Goal: Task Accomplishment & Management: Use online tool/utility

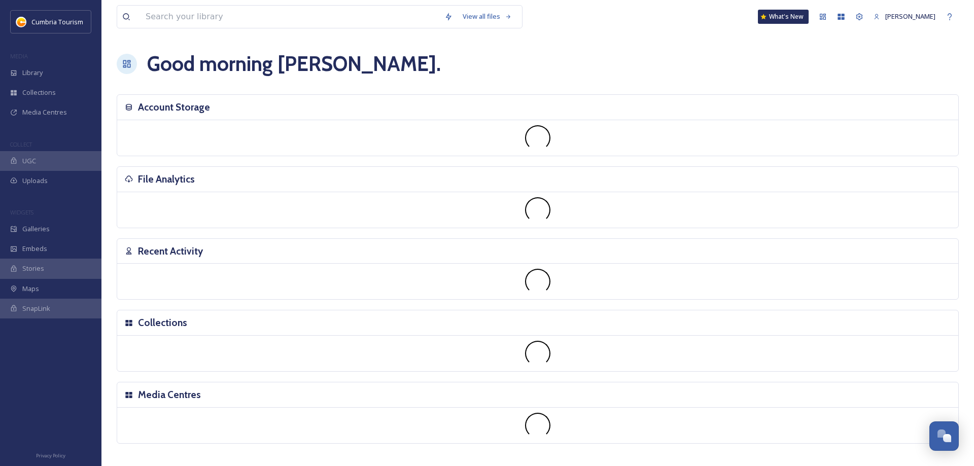
click at [129, 254] on icon at bounding box center [129, 250] width 6 height 7
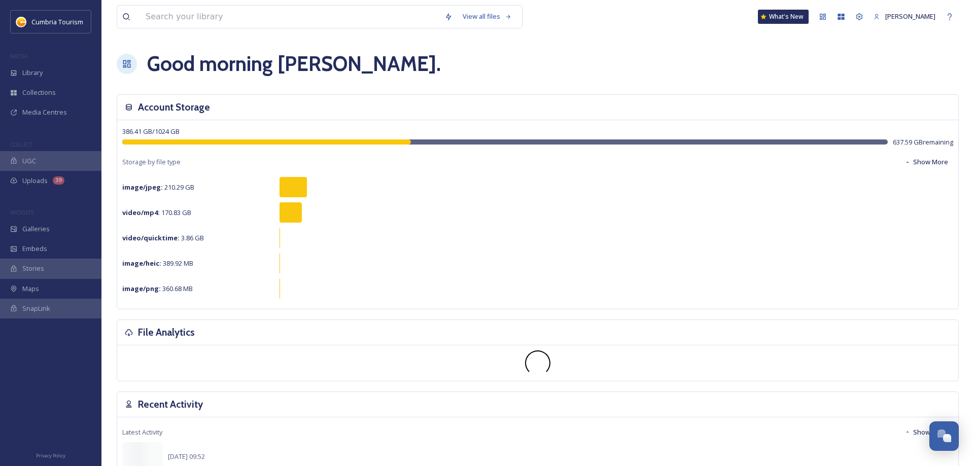
scroll to position [3640, 0]
click at [29, 291] on span "Maps" at bounding box center [30, 289] width 17 height 10
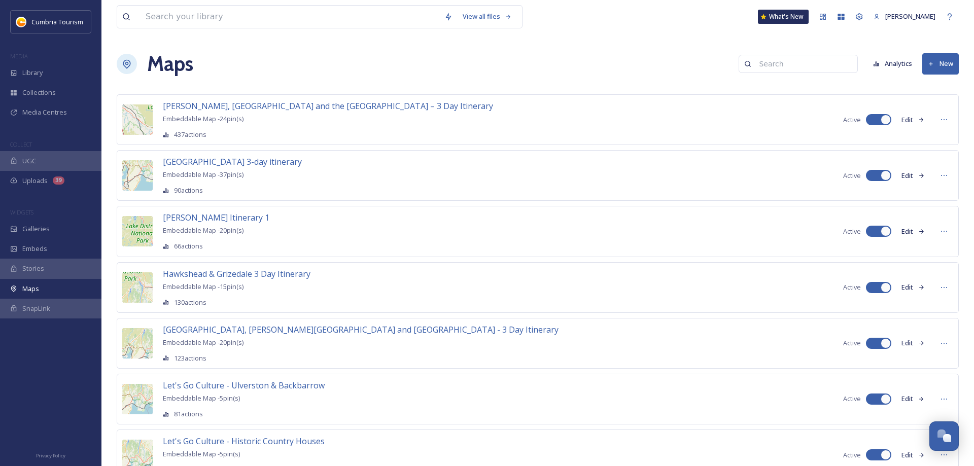
click at [934, 64] on icon at bounding box center [931, 64] width 7 height 7
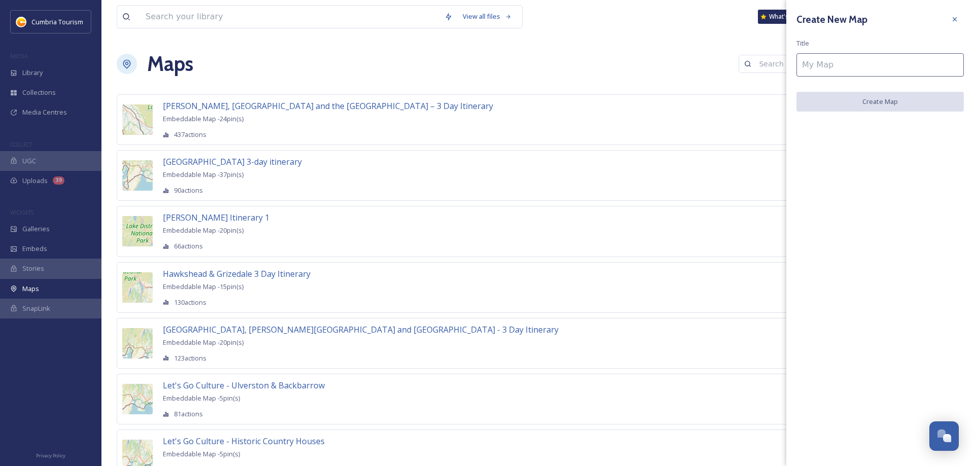
click at [880, 60] on input at bounding box center [879, 64] width 167 height 23
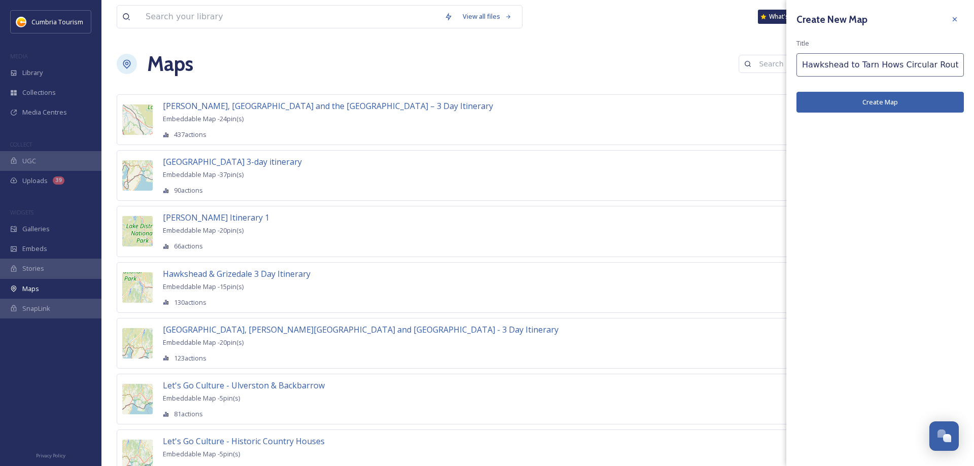
type input "Hawkshead to Tarn Hows Circular Route"
click at [855, 103] on button "Create Map" at bounding box center [879, 102] width 167 height 21
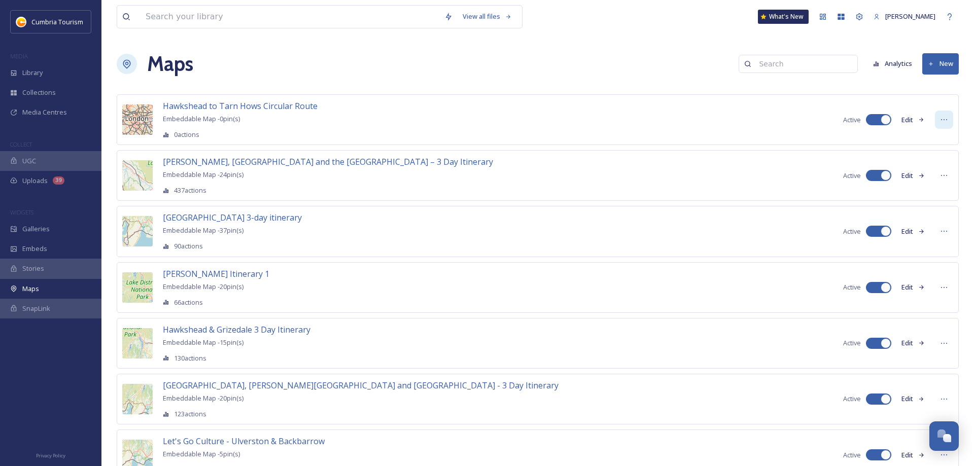
click at [944, 121] on icon at bounding box center [944, 120] width 8 height 8
click at [934, 138] on div "Edit Map" at bounding box center [925, 142] width 53 height 20
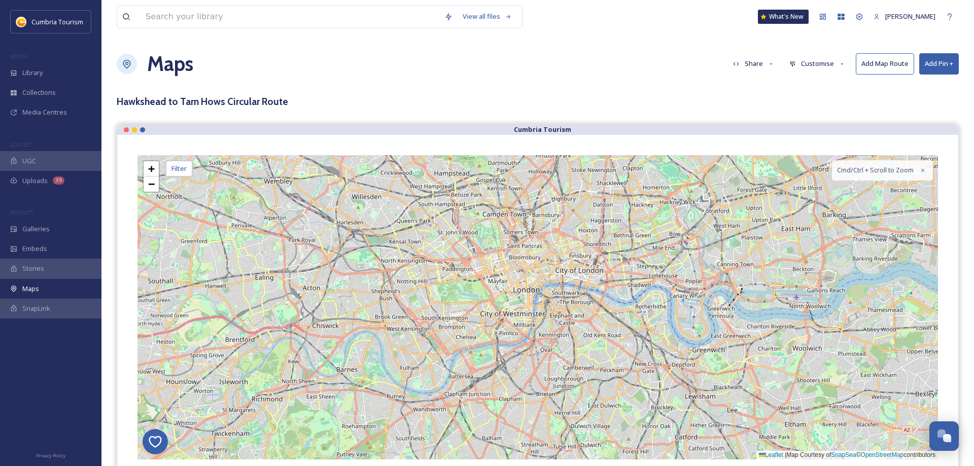
click at [885, 65] on button "Add Map Route" at bounding box center [885, 63] width 58 height 21
click at [874, 65] on button "Add Map Route" at bounding box center [885, 63] width 58 height 21
click at [808, 61] on button "Customise" at bounding box center [817, 64] width 66 height 20
click at [798, 123] on span "Map" at bounding box center [796, 127] width 13 height 10
drag, startPoint x: 551, startPoint y: 69, endPoint x: 613, endPoint y: 74, distance: 62.5
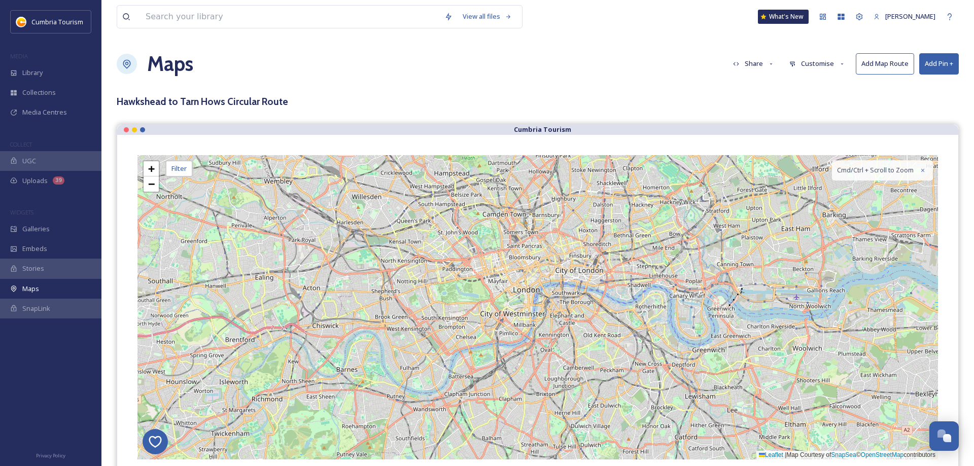
click at [552, 69] on div "Maps Share Customise Add Map Route Add Pin +" at bounding box center [538, 64] width 842 height 30
click at [881, 66] on button "Add Map Route" at bounding box center [885, 63] width 58 height 21
click at [918, 65] on div "Maps Share Customise Add Map Route Add Pin +" at bounding box center [538, 64] width 842 height 30
click at [923, 65] on button "Add Pin +" at bounding box center [939, 63] width 40 height 21
click at [889, 65] on button "Add Map Route" at bounding box center [885, 63] width 58 height 21
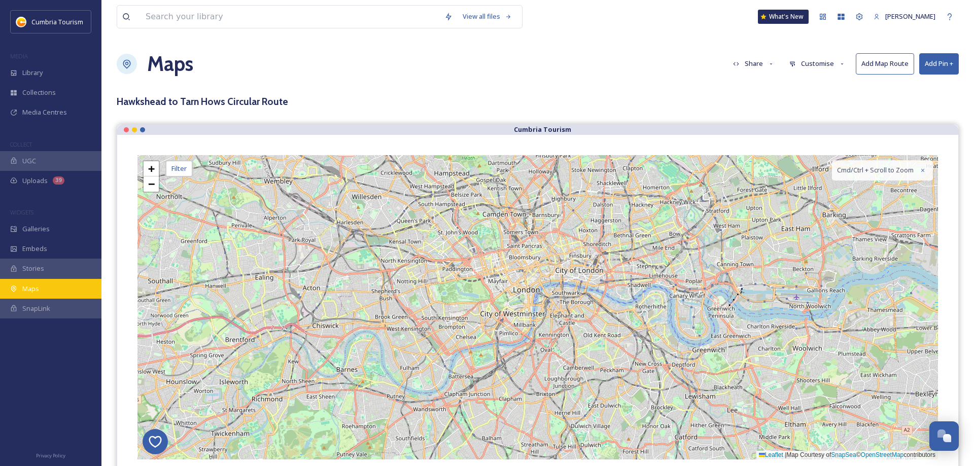
click at [28, 289] on span "Maps" at bounding box center [30, 289] width 17 height 10
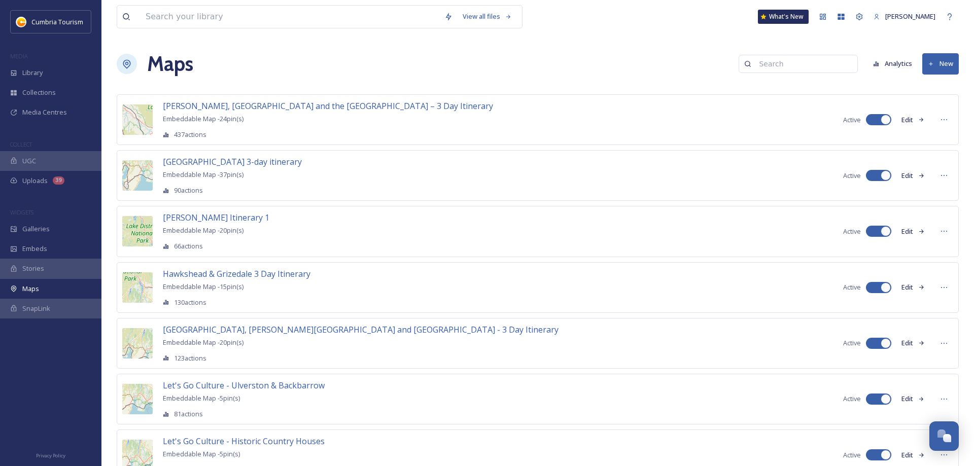
click at [939, 64] on button "New" at bounding box center [940, 63] width 37 height 21
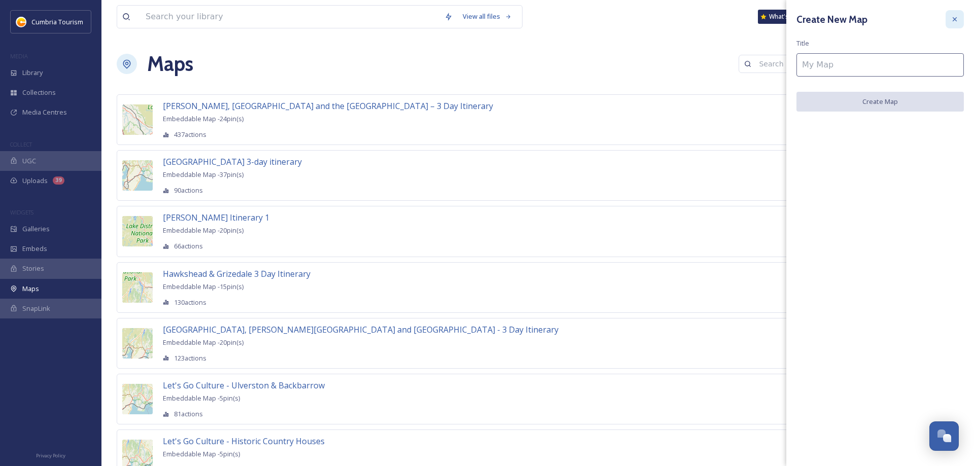
click at [960, 20] on div at bounding box center [954, 19] width 18 height 18
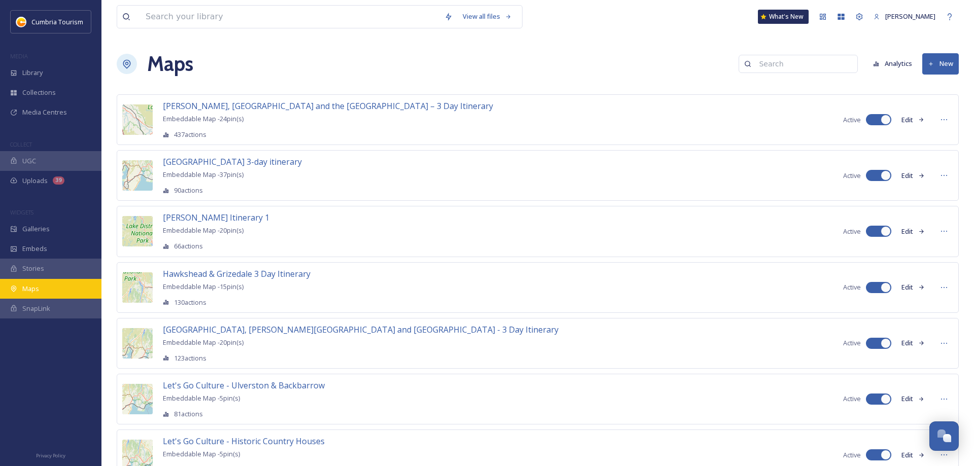
click at [31, 285] on span "Maps" at bounding box center [30, 289] width 17 height 10
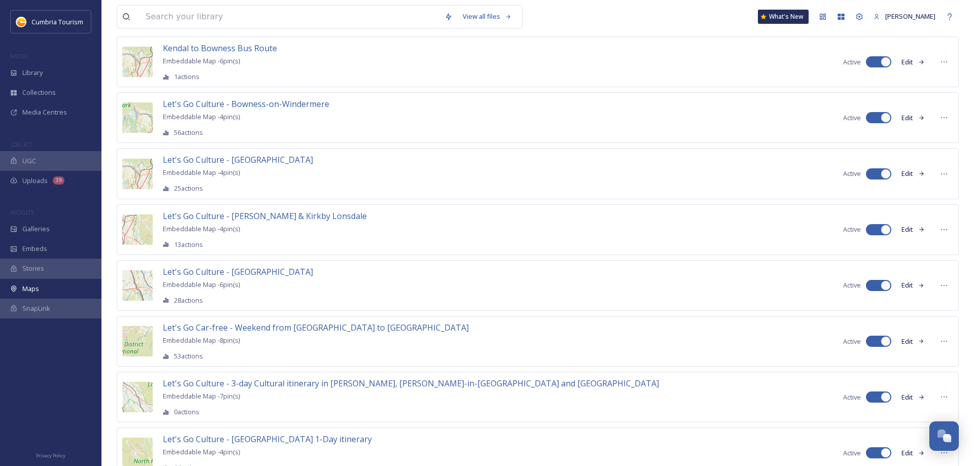
scroll to position [822, 0]
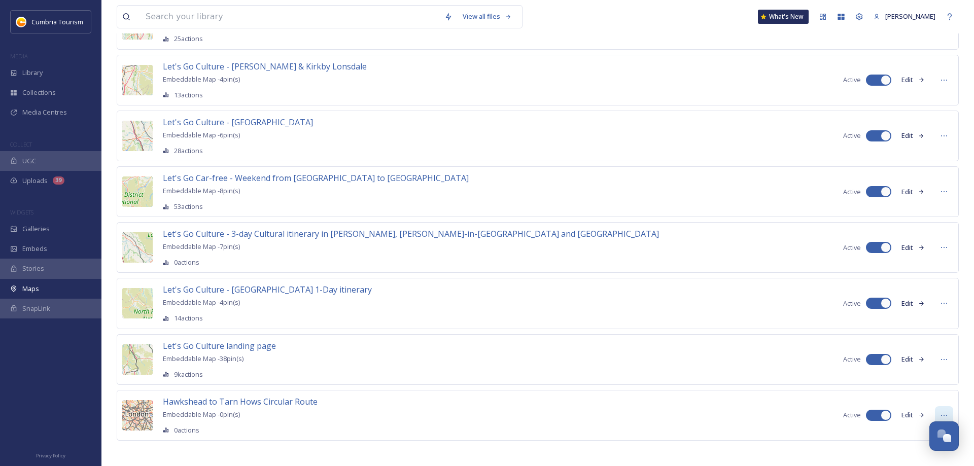
click at [943, 411] on icon at bounding box center [944, 415] width 8 height 8
click at [911, 406] on button "Edit" at bounding box center [912, 415] width 33 height 20
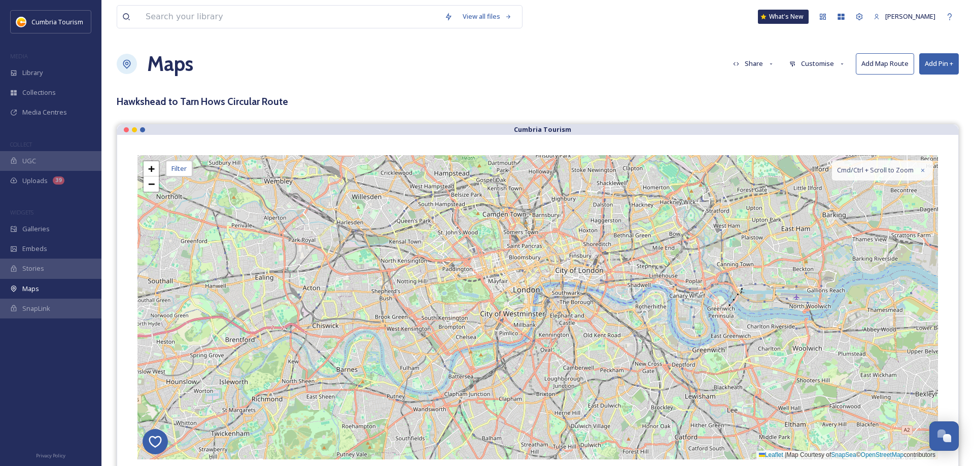
click at [875, 68] on button "Add Map Route" at bounding box center [885, 63] width 58 height 21
click at [877, 66] on button "Add Map Route" at bounding box center [885, 63] width 58 height 21
click at [877, 67] on button "Add Map Route" at bounding box center [885, 63] width 58 height 21
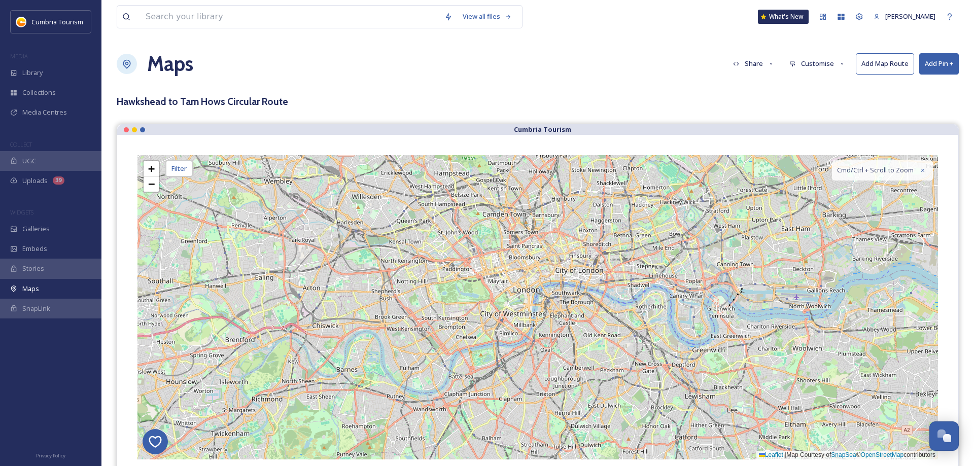
click at [877, 67] on button "Add Map Route" at bounding box center [885, 63] width 58 height 21
click at [877, 66] on button "Add Map Route" at bounding box center [885, 63] width 58 height 21
click at [838, 62] on button "Customise" at bounding box center [817, 64] width 66 height 20
click at [821, 91] on div "Layout" at bounding box center [820, 87] width 70 height 20
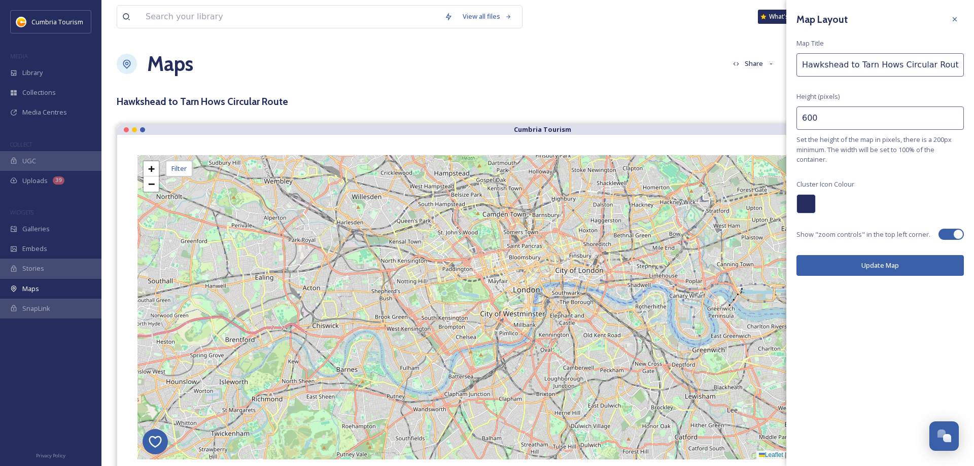
click at [864, 264] on button "Update Map" at bounding box center [879, 265] width 167 height 21
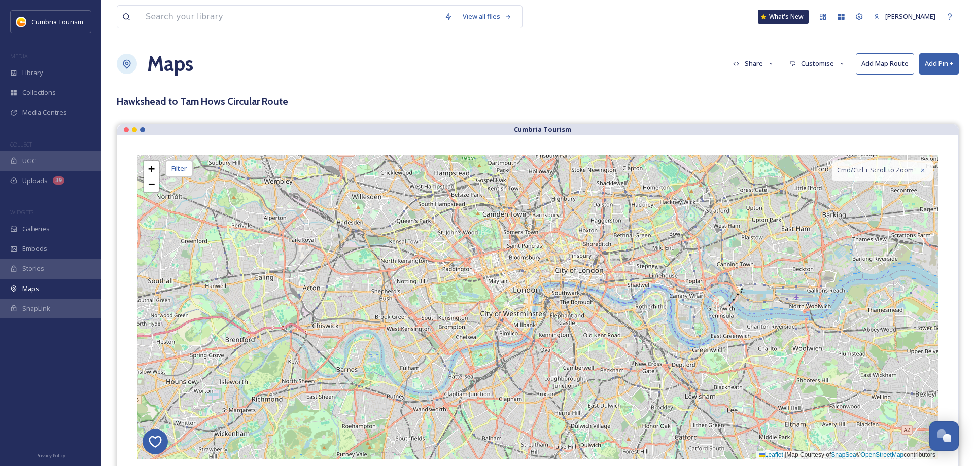
click at [819, 65] on button "Customise" at bounding box center [817, 64] width 66 height 20
click at [815, 109] on div "Location" at bounding box center [820, 107] width 70 height 20
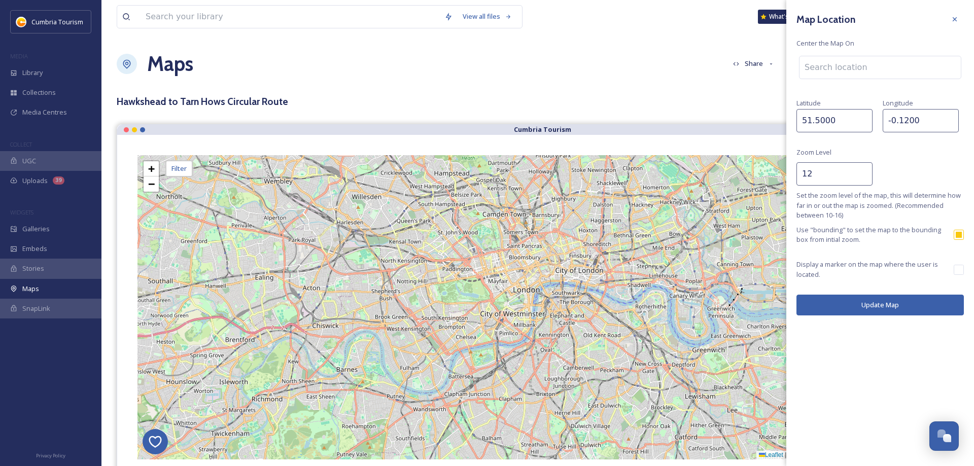
click at [854, 298] on button "Update Map" at bounding box center [879, 305] width 167 height 21
click at [851, 304] on button "Update Map" at bounding box center [879, 305] width 167 height 21
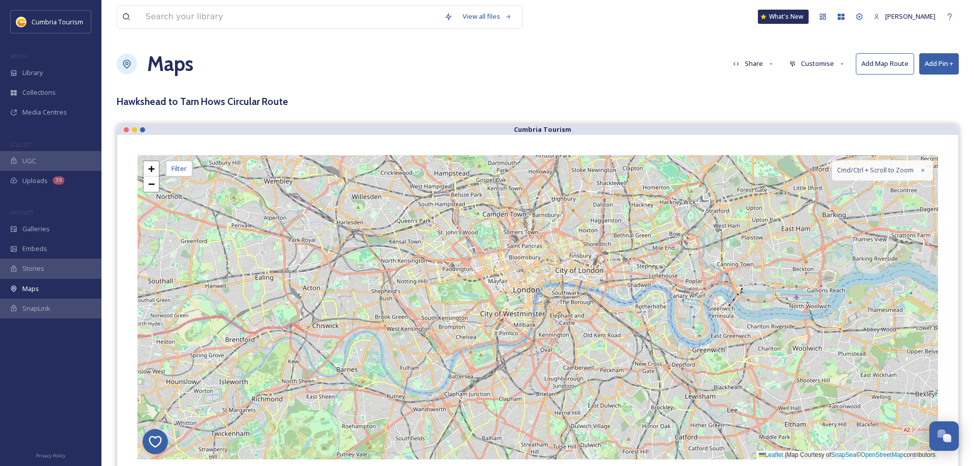
click at [692, 95] on h3 "Hawkshead to Tarn Hows Circular Route" at bounding box center [538, 101] width 842 height 15
click at [863, 16] on icon at bounding box center [859, 16] width 7 height 7
click at [20, 289] on div "Maps" at bounding box center [50, 289] width 101 height 20
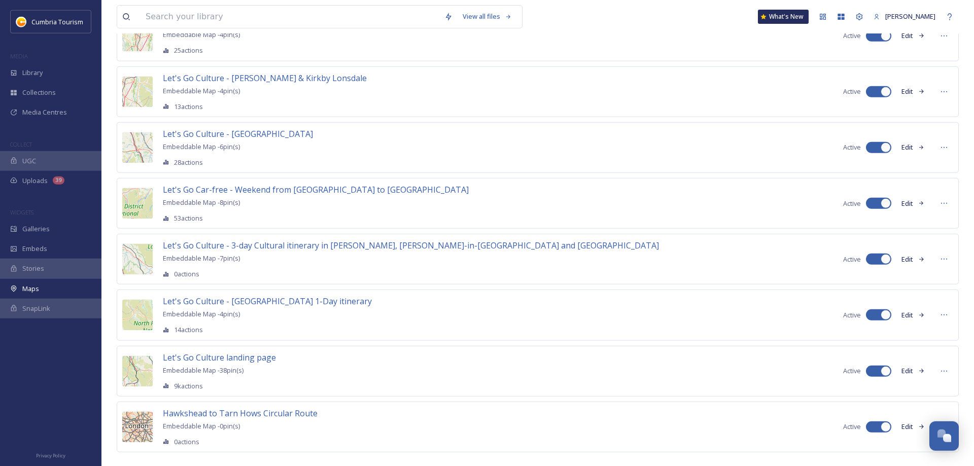
scroll to position [822, 0]
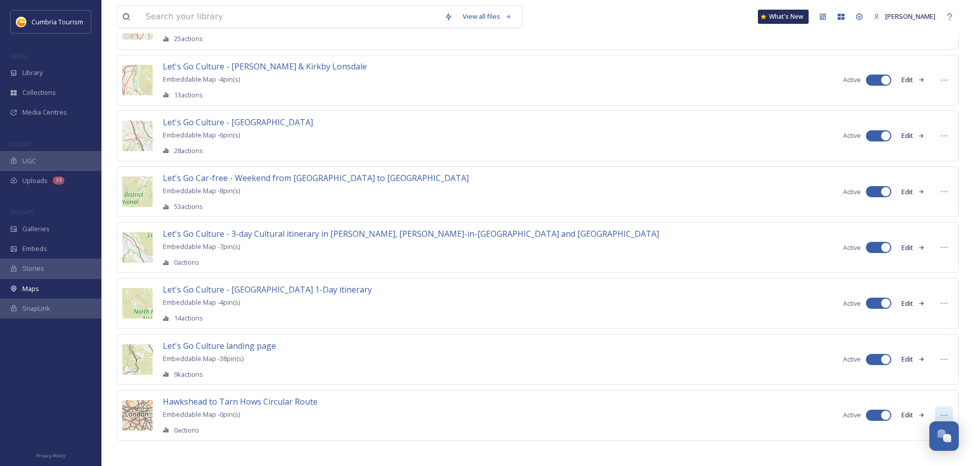
click at [944, 411] on icon at bounding box center [944, 415] width 8 height 8
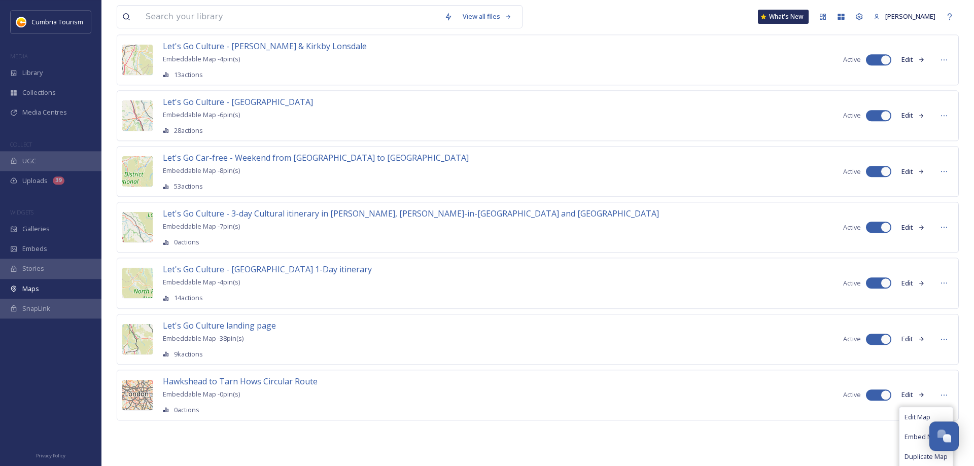
scroll to position [869, 0]
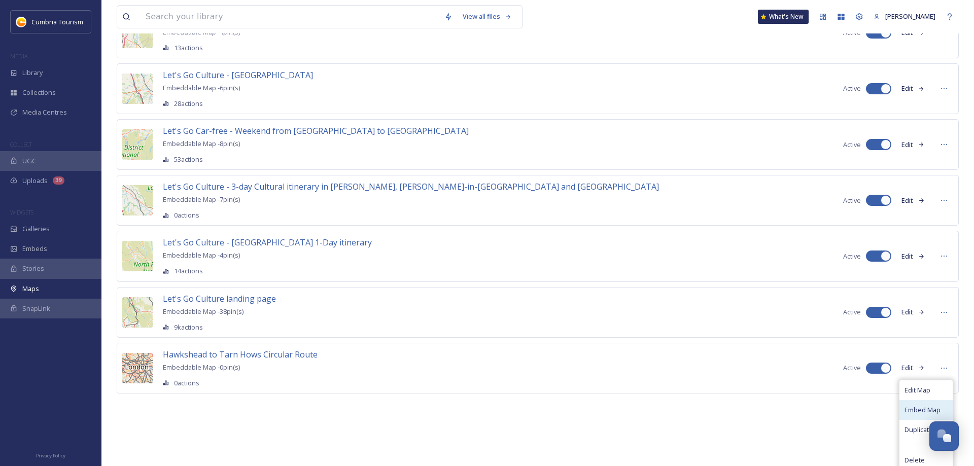
click at [914, 405] on span "Embed Map" at bounding box center [922, 410] width 36 height 10
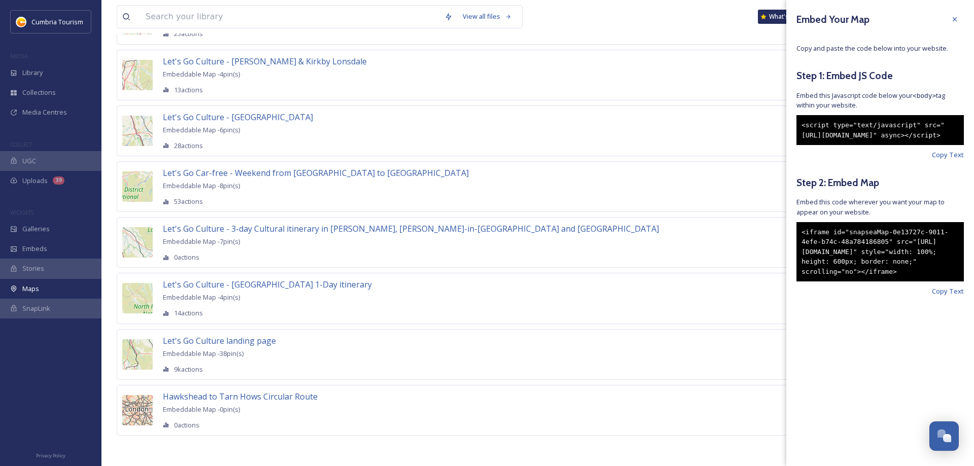
scroll to position [822, 0]
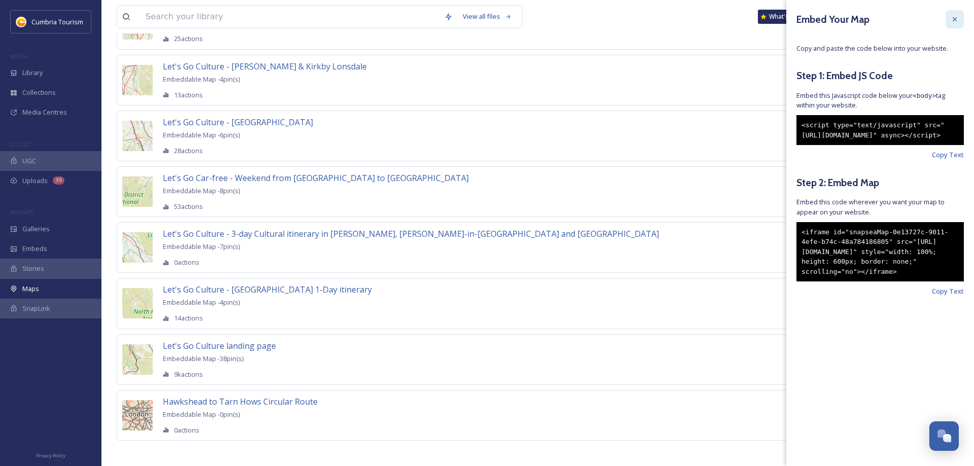
click at [954, 18] on icon at bounding box center [954, 19] width 8 height 8
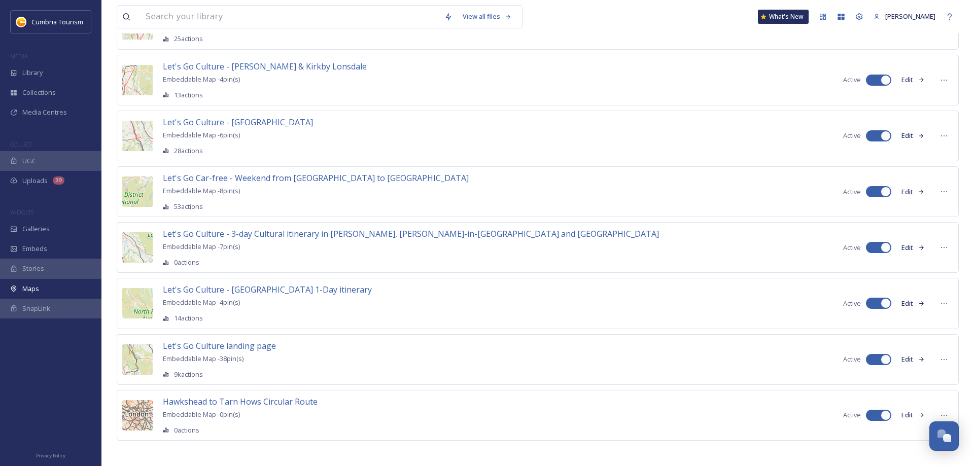
click at [910, 412] on button "Edit" at bounding box center [912, 415] width 33 height 20
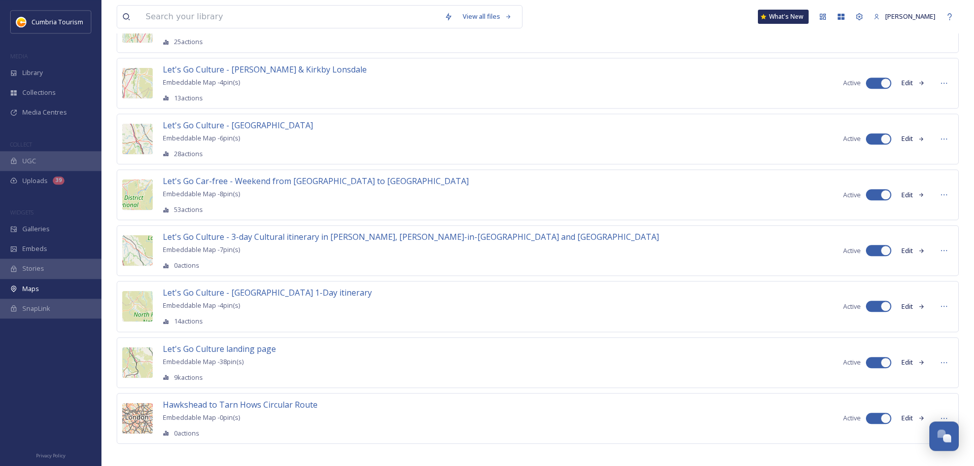
scroll to position [822, 0]
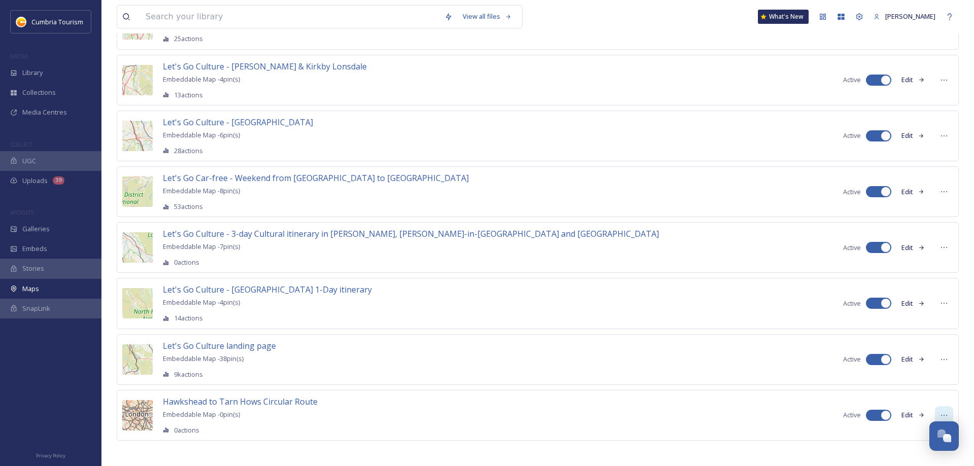
click at [946, 411] on icon at bounding box center [944, 415] width 8 height 8
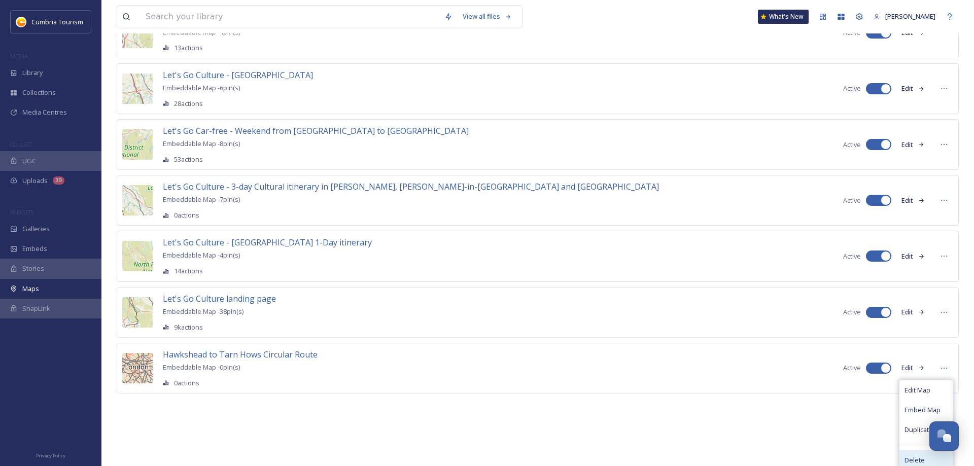
click at [919, 455] on span "Delete" at bounding box center [914, 460] width 20 height 10
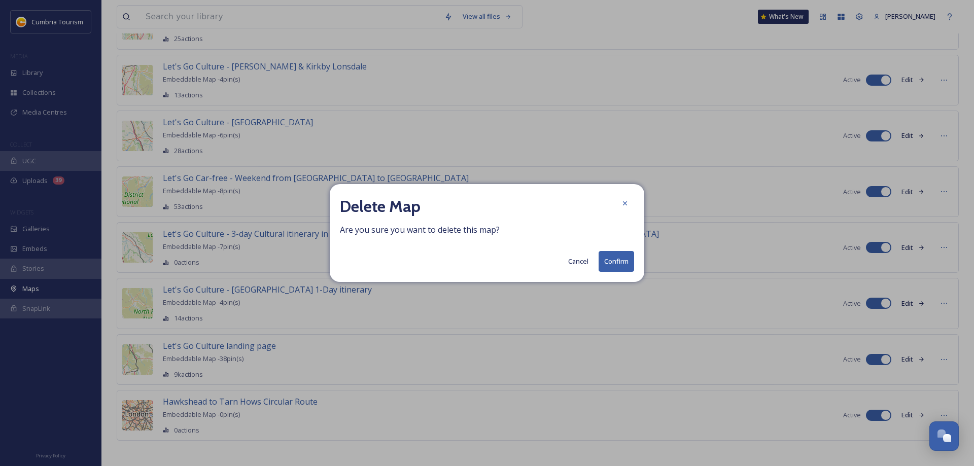
click at [612, 264] on button "Confirm" at bounding box center [616, 261] width 36 height 21
